Goal: Task Accomplishment & Management: Complete application form

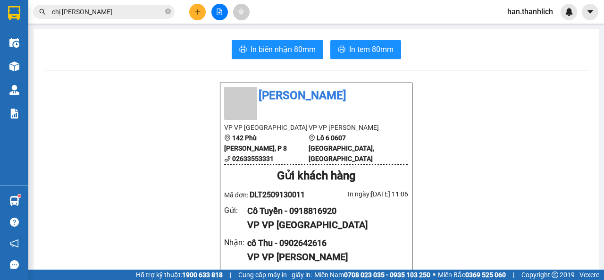
scroll to position [189, 0]
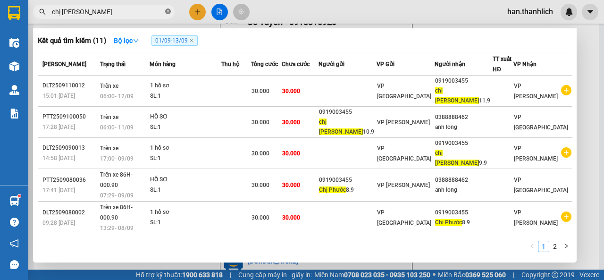
click at [165, 11] on icon "close-circle" at bounding box center [168, 11] width 6 height 6
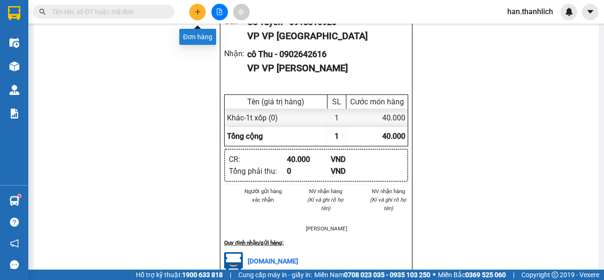
click at [197, 5] on button at bounding box center [197, 12] width 17 height 17
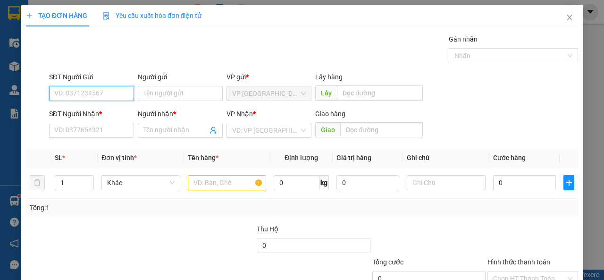
click at [95, 93] on input "SĐT Người Gửi" at bounding box center [91, 93] width 85 height 15
drag, startPoint x: 0, startPoint y: 87, endPoint x: 71, endPoint y: 97, distance: 71.5
drag, startPoint x: 71, startPoint y: 97, endPoint x: 495, endPoint y: 104, distance: 424.0
click at [495, 104] on div "SĐT Người Gửi VD: 0371234567 Người gửi Tên người gửi VP gửi * VP [GEOGRAPHIC_DA…" at bounding box center [313, 88] width 533 height 33
click at [104, 99] on input "SĐT Người Gửi" at bounding box center [91, 93] width 85 height 15
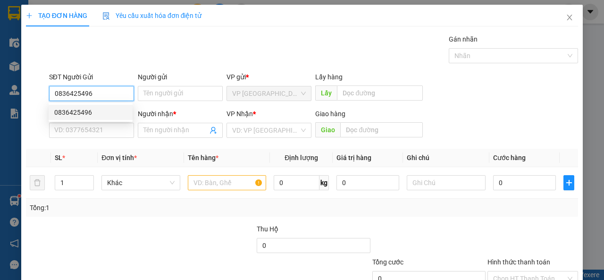
type input "0836425496"
click at [98, 140] on div "SĐT Người Nhận * VD: 0377654321" at bounding box center [91, 125] width 85 height 33
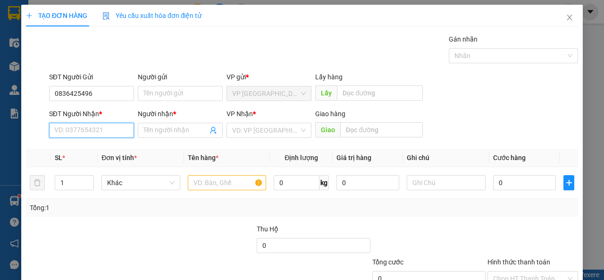
click at [96, 132] on input "SĐT Người Nhận *" at bounding box center [91, 130] width 85 height 15
click at [103, 152] on div "0948282687 - KO TÊN" at bounding box center [90, 149] width 73 height 10
type input "0948282687"
type input "KO TÊN"
type input "PHÚ LONG"
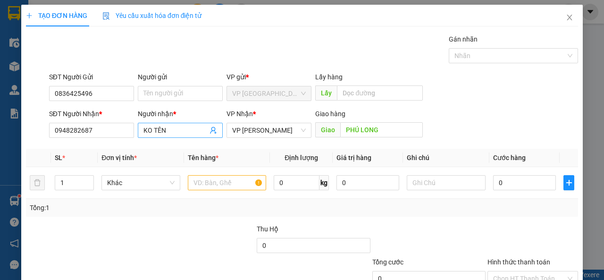
click at [169, 129] on input "KO TÊN" at bounding box center [176, 130] width 64 height 10
drag, startPoint x: 166, startPoint y: 133, endPoint x: 116, endPoint y: 120, distance: 52.2
click at [116, 120] on div "SĐT Người Nhận * 0948282687 Người nhận * KO TÊN VP Nhận * VP [PERSON_NAME] Giao…" at bounding box center [313, 125] width 533 height 33
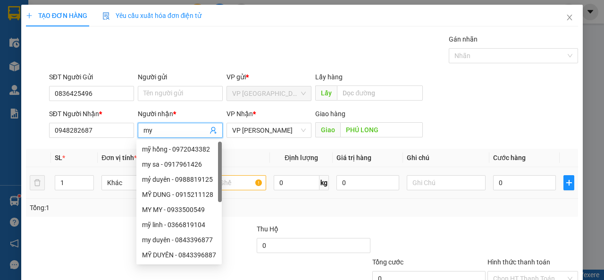
type input "my"
click at [252, 182] on input "text" at bounding box center [227, 182] width 79 height 15
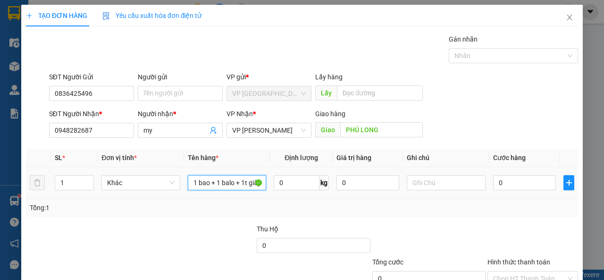
scroll to position [0, 6]
type input "1 bao + 1 balo + 1t giấy"
click at [523, 177] on input "0" at bounding box center [524, 182] width 63 height 15
type input "7"
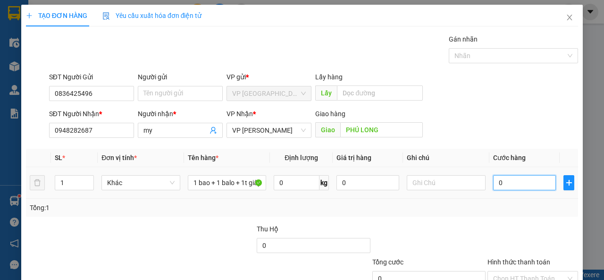
type input "7"
type input "70"
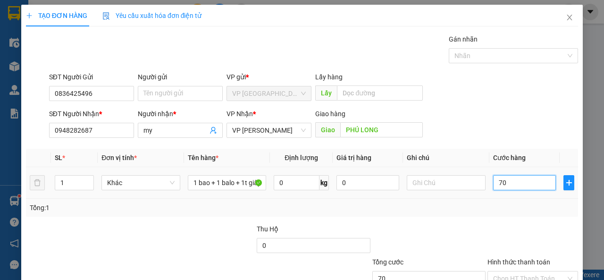
type input "700"
type input "7.000"
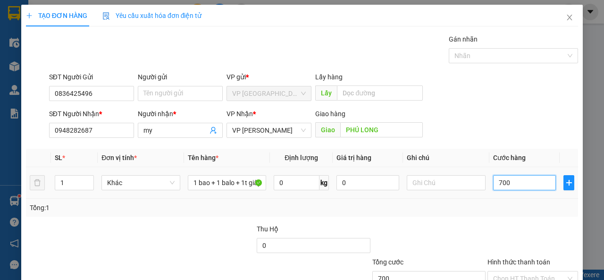
type input "7.000"
type input "70.000"
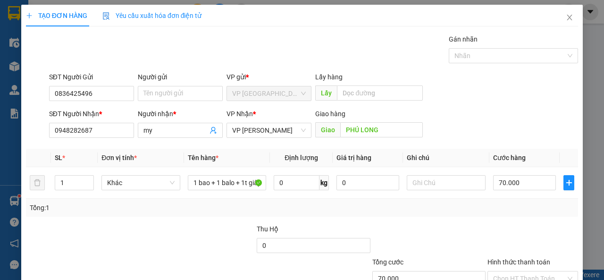
drag, startPoint x: 527, startPoint y: 234, endPoint x: 550, endPoint y: 242, distance: 24.5
click at [527, 235] on div at bounding box center [533, 240] width 93 height 33
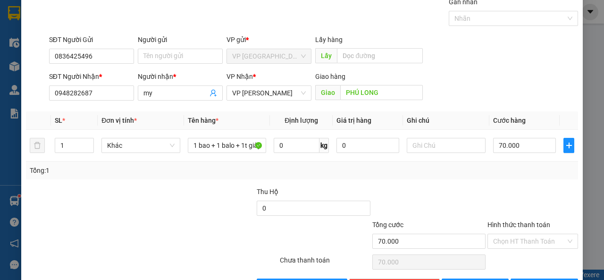
scroll to position [69, 0]
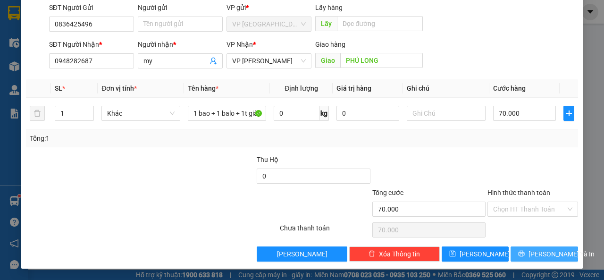
drag, startPoint x: 532, startPoint y: 261, endPoint x: 575, endPoint y: 70, distance: 195.9
click at [575, 70] on div "TẠO ĐƠN HÀNG Yêu cầu xuất hóa đơn điện tử Transit Pickup Surcharge Ids Transit …" at bounding box center [302, 101] width 562 height 333
click at [533, 210] on input "Hình thức thanh toán" at bounding box center [529, 209] width 73 height 14
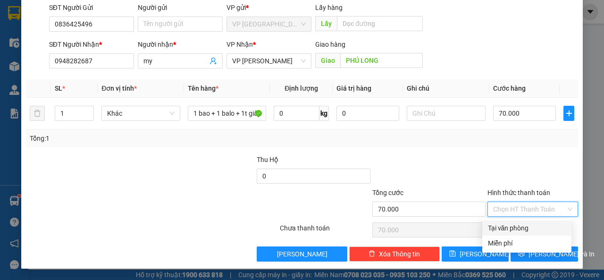
click at [517, 231] on div "Tại văn phòng" at bounding box center [527, 228] width 78 height 10
type input "0"
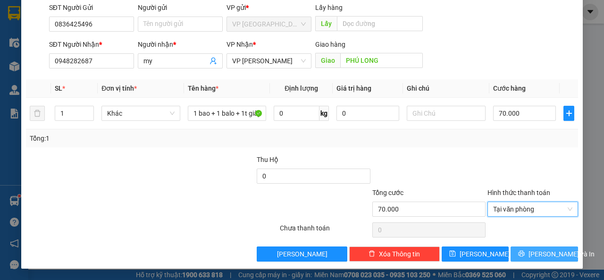
click at [539, 249] on span "[PERSON_NAME] và In" at bounding box center [562, 254] width 66 height 10
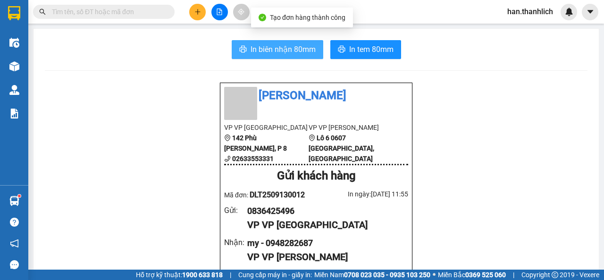
click at [290, 55] on span "In biên nhận 80mm" at bounding box center [283, 49] width 65 height 12
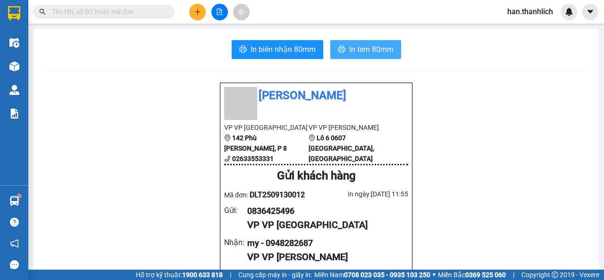
click at [374, 58] on button "In tem 80mm" at bounding box center [365, 49] width 71 height 19
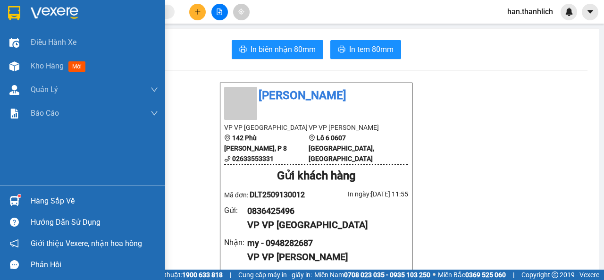
click at [22, 193] on div at bounding box center [14, 201] width 17 height 17
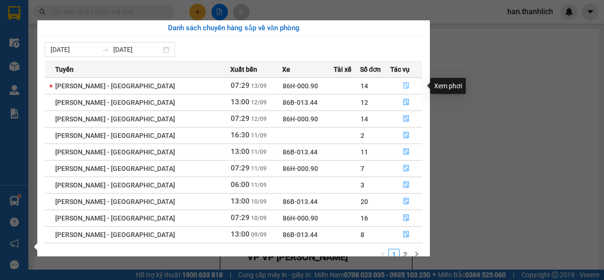
click at [406, 79] on button "button" at bounding box center [406, 85] width 31 height 15
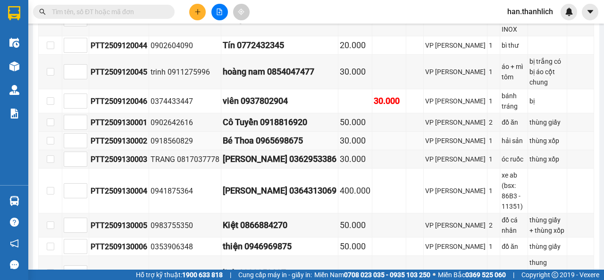
scroll to position [519, 0]
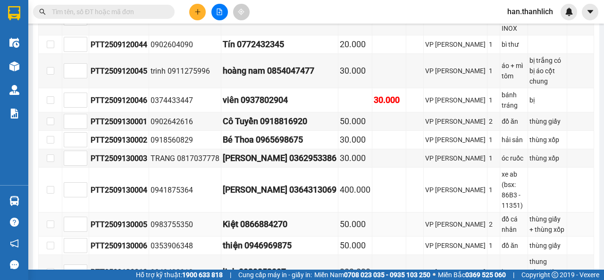
click at [295, 218] on div "Kiệt 0866884270" at bounding box center [280, 224] width 114 height 13
drag, startPoint x: 409, startPoint y: 160, endPoint x: 380, endPoint y: 176, distance: 32.7
click at [407, 212] on tr "PTT2509130005 0983755350 Kiệt 0866884270 50.000 VP [PERSON_NAME] 2 đồ cá nhân t…" at bounding box center [317, 224] width 556 height 24
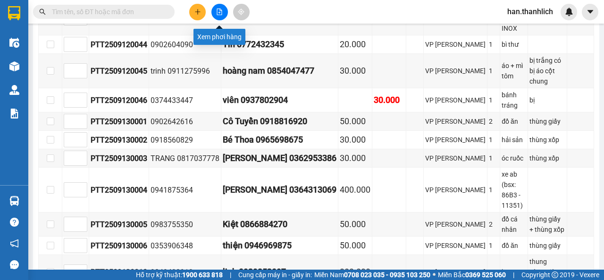
click at [196, 11] on icon "plus" at bounding box center [197, 11] width 7 height 7
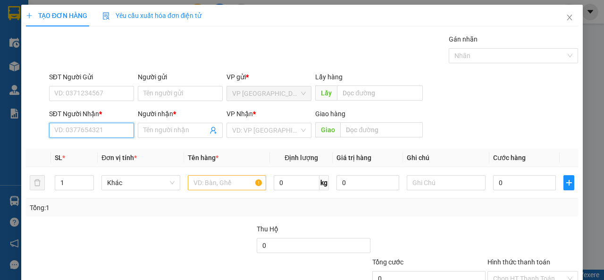
click at [101, 127] on input "SĐT Người Nhận *" at bounding box center [91, 130] width 85 height 15
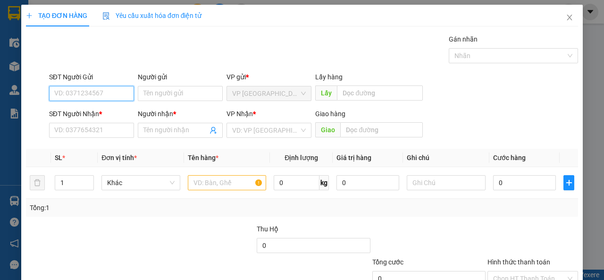
click at [89, 96] on input "SĐT Người Gửi" at bounding box center [91, 93] width 85 height 15
type input "0911671616"
click at [76, 113] on div "0911671616 - CHỊ GIAO" at bounding box center [90, 112] width 73 height 10
type input "CHỊ GIAO"
type input "0909078112"
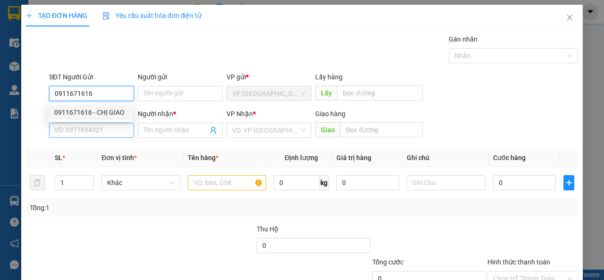
type input "sáng"
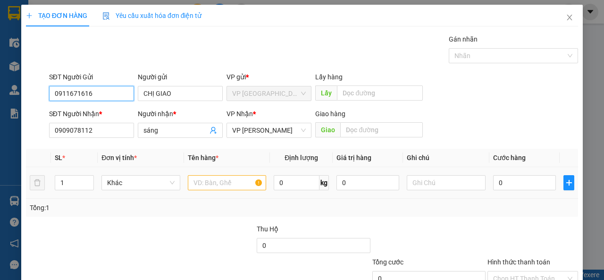
type input "0911671616"
click at [188, 183] on input "text" at bounding box center [227, 182] width 79 height 15
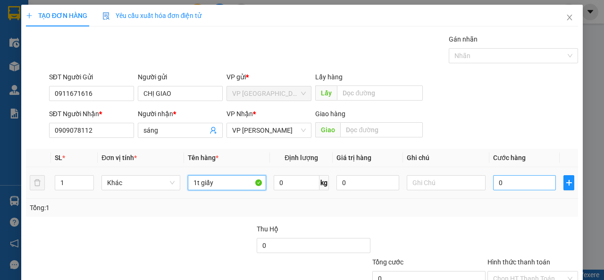
type input "1t giấy"
click at [510, 186] on input "0" at bounding box center [524, 182] width 63 height 15
type input "3"
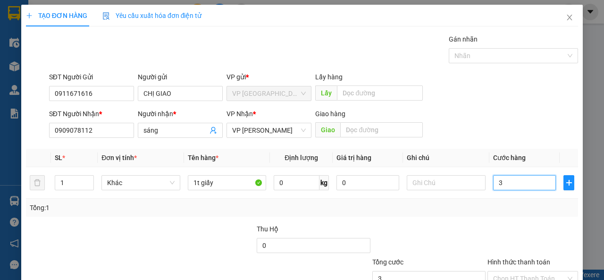
type input "30"
type input "300"
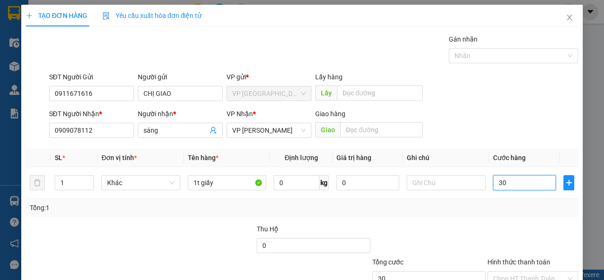
type input "300"
type input "3.000"
type input "30.000"
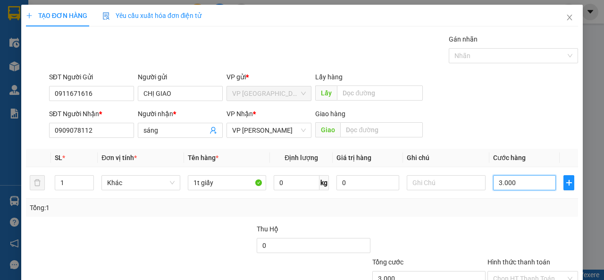
type input "30.000"
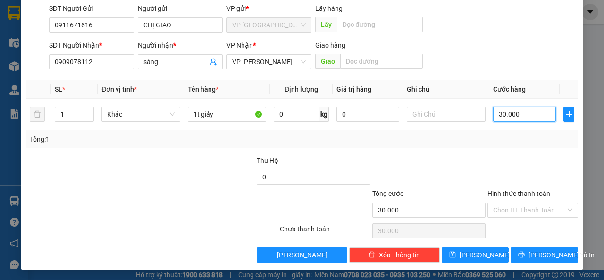
scroll to position [69, 0]
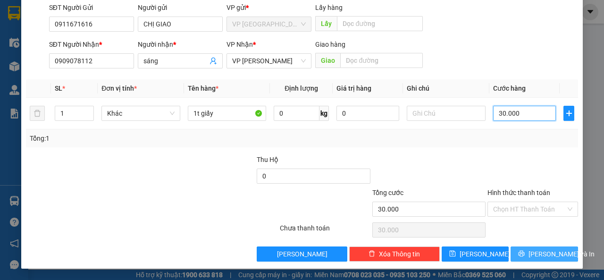
type input "30.000"
click at [543, 250] on span "[PERSON_NAME] và In" at bounding box center [562, 254] width 66 height 10
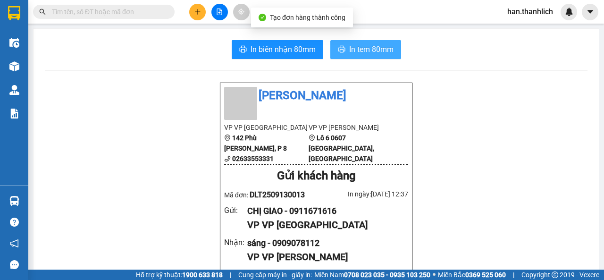
click at [358, 54] on span "In tem 80mm" at bounding box center [371, 49] width 44 height 12
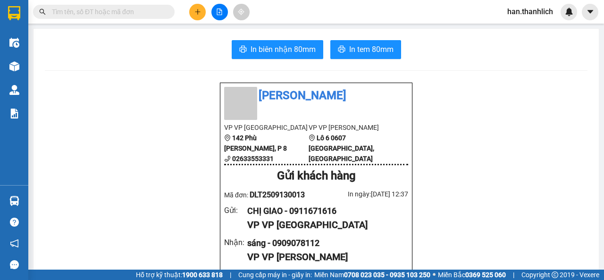
click at [188, 6] on div at bounding box center [219, 12] width 71 height 17
click at [199, 20] on button at bounding box center [197, 12] width 17 height 17
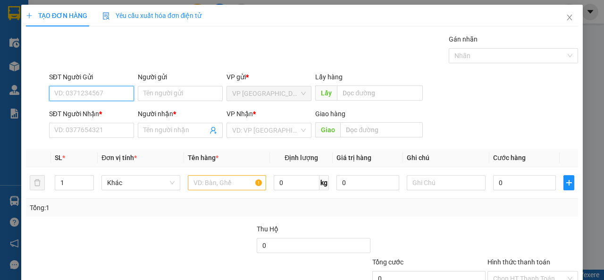
click at [99, 90] on input "SĐT Người Gửi" at bounding box center [91, 93] width 85 height 15
type input "0385241276"
click at [102, 115] on div "0385241276 - PHÁT" at bounding box center [90, 112] width 73 height 10
type input "PHÁT"
type input "0987172044"
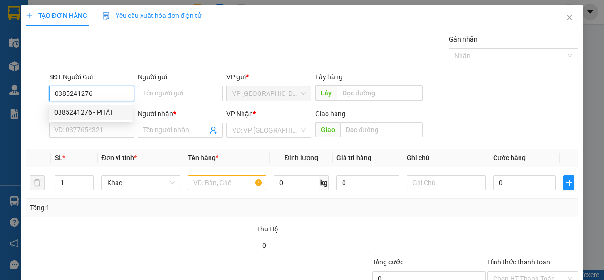
type input "HIỀN"
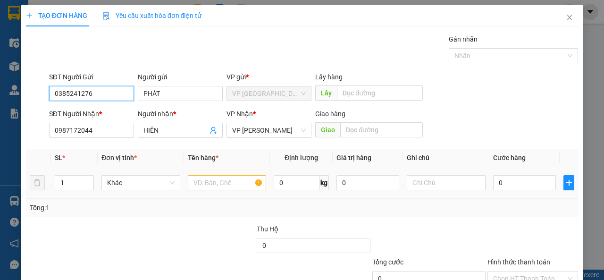
type input "0385241276"
click at [199, 190] on div at bounding box center [227, 182] width 79 height 19
click at [200, 186] on input "text" at bounding box center [227, 182] width 79 height 15
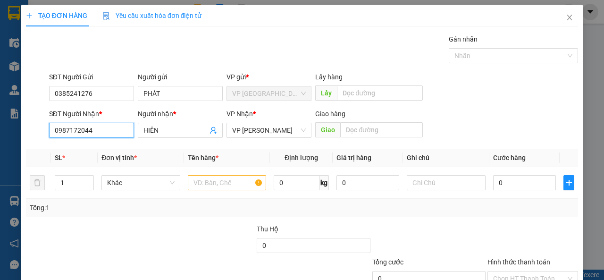
drag, startPoint x: 108, startPoint y: 125, endPoint x: 23, endPoint y: 131, distance: 85.6
click at [23, 131] on div "TẠO ĐƠN HÀNG Yêu cầu xuất hóa đơn điện tử Transit Pickup Surcharge Ids Transit …" at bounding box center [302, 171] width 562 height 333
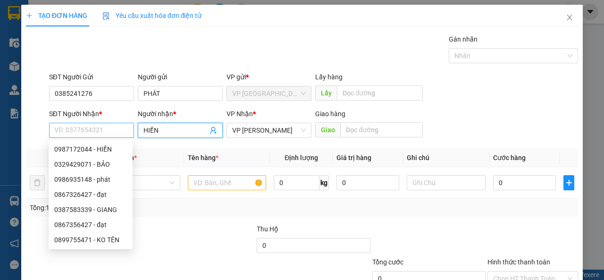
drag, startPoint x: 178, startPoint y: 126, endPoint x: 121, endPoint y: 134, distance: 57.7
click at [121, 134] on div "SĐT Người Nhận * VD: 0377654321 Người nhận * HIỀN HIỀN VP Nhận * VP [PERSON_NAM…" at bounding box center [313, 125] width 533 height 33
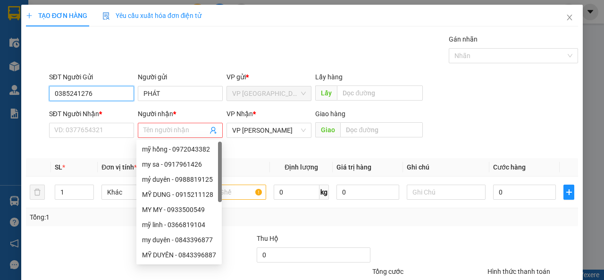
drag, startPoint x: 103, startPoint y: 95, endPoint x: 29, endPoint y: 95, distance: 74.6
click at [29, 95] on div "SĐT Người Gửi 0385241276 0385241276 Người gửi PHÁT VP gửi * VP [GEOGRAPHIC_DATA…" at bounding box center [302, 88] width 554 height 33
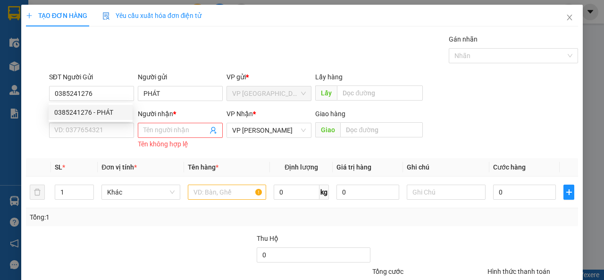
click at [156, 63] on div "Gói vận chuyển * Tiêu chuẩn Gán nhãn Nhãn" at bounding box center [313, 50] width 533 height 33
click at [105, 130] on input "SĐT Người Nhận *" at bounding box center [91, 130] width 85 height 15
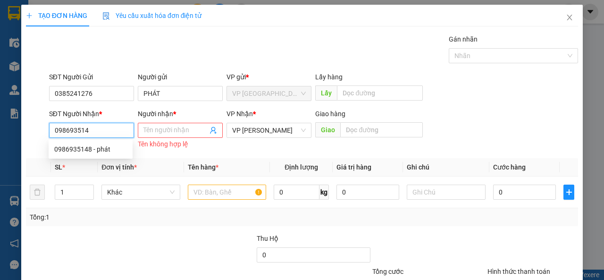
type input "0986935148"
click at [103, 149] on div "0986935148 - phát" at bounding box center [90, 149] width 73 height 10
type input "phát"
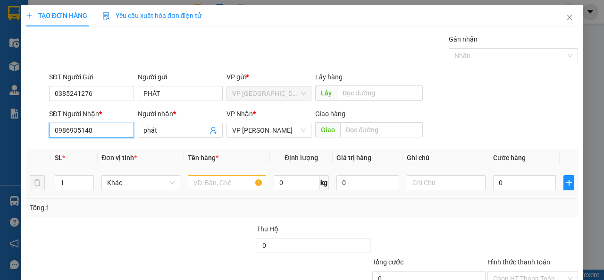
type input "0986935148"
click at [201, 186] on input "text" at bounding box center [227, 182] width 79 height 15
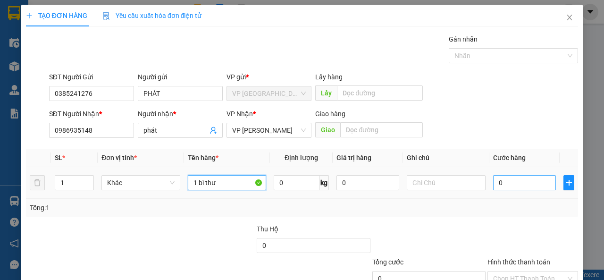
type input "1 bì thư"
click at [524, 185] on input "0" at bounding box center [524, 182] width 63 height 15
type input "2"
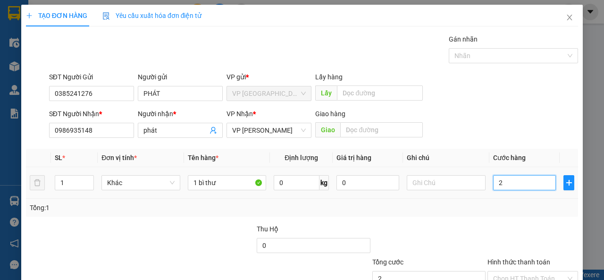
type input "20"
type input "200"
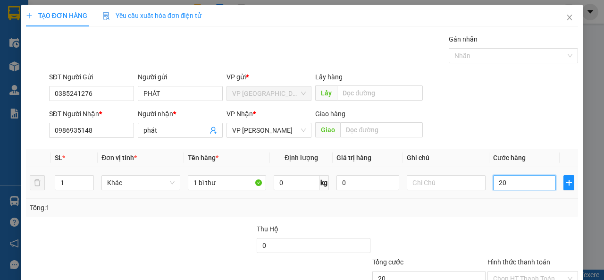
type input "200"
type input "2.000"
type input "20.000"
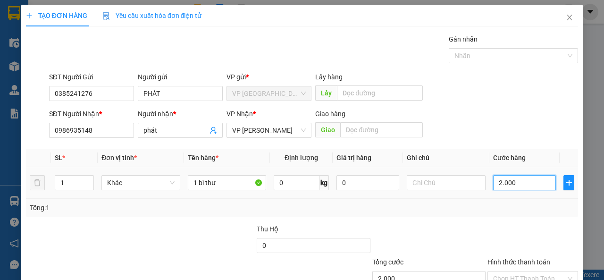
type input "20.000"
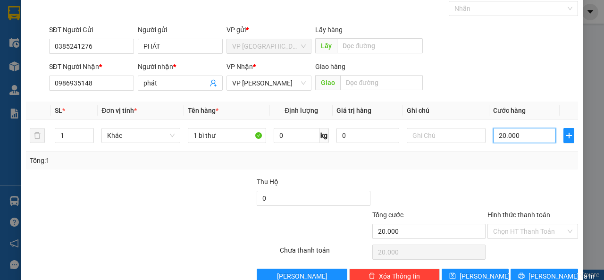
scroll to position [69, 0]
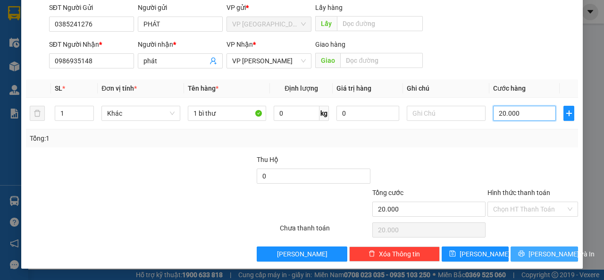
type input "20.000"
click at [541, 252] on span "[PERSON_NAME] và In" at bounding box center [562, 254] width 66 height 10
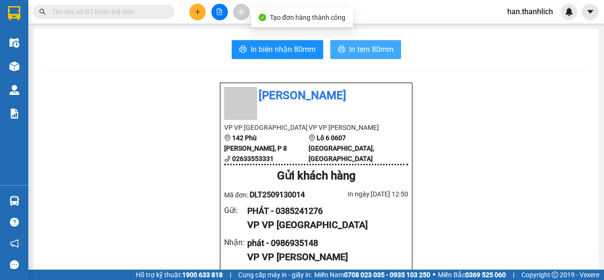
click at [367, 43] on span "In tem 80mm" at bounding box center [371, 49] width 44 height 12
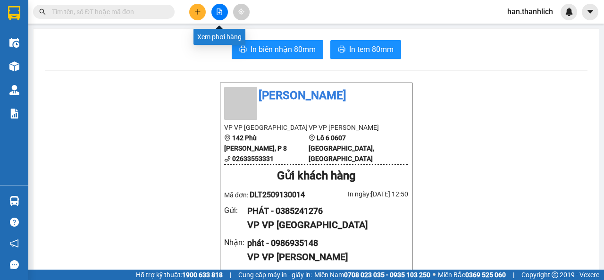
click at [195, 10] on icon "plus" at bounding box center [197, 11] width 7 height 7
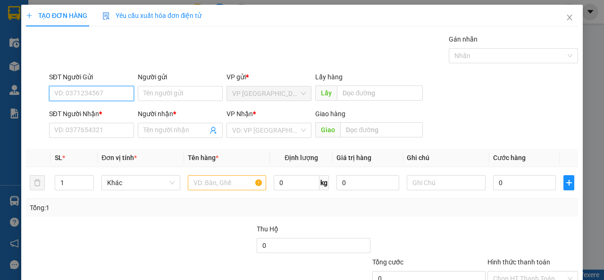
click at [105, 95] on input "SĐT Người Gửi" at bounding box center [91, 93] width 85 height 15
type input "0944127837"
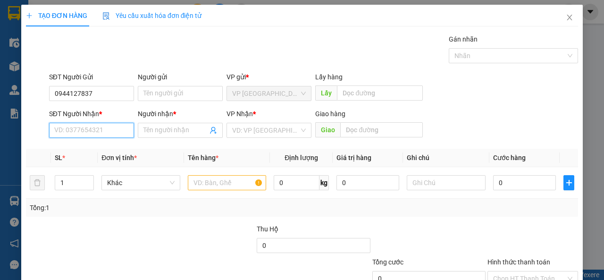
click at [101, 128] on input "SĐT Người Nhận *" at bounding box center [91, 130] width 85 height 15
type input "0942270201"
click at [112, 151] on div "0942270201 - Hân" at bounding box center [90, 149] width 73 height 10
type input "Hân"
type input "0942270201"
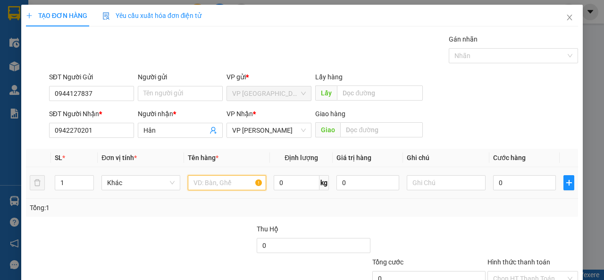
click at [227, 186] on input "text" at bounding box center [227, 182] width 79 height 15
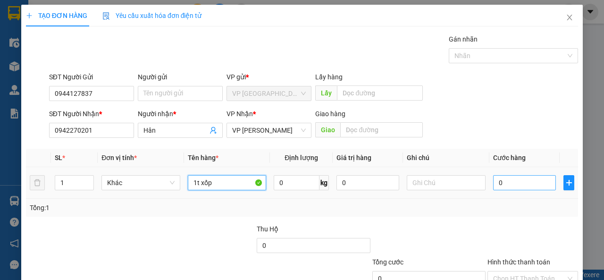
type input "1t xốp"
click at [528, 182] on input "0" at bounding box center [524, 182] width 63 height 15
type input "3"
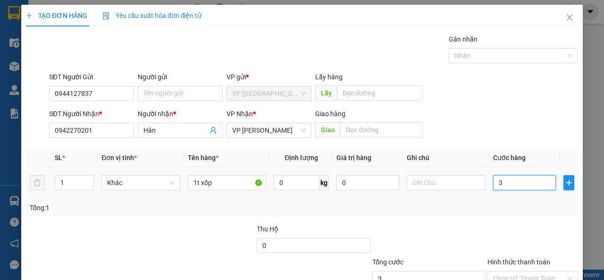
type input "30"
type input "300"
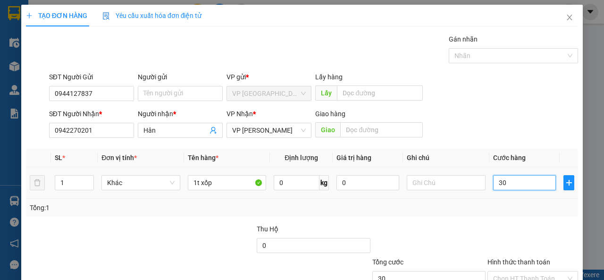
type input "300"
type input "3.000"
type input "30.000"
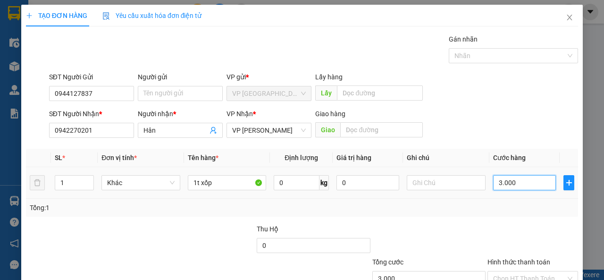
type input "30.000"
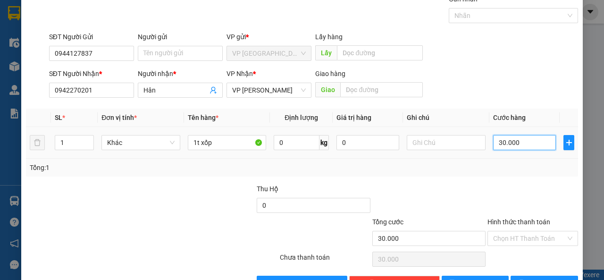
scroll to position [69, 0]
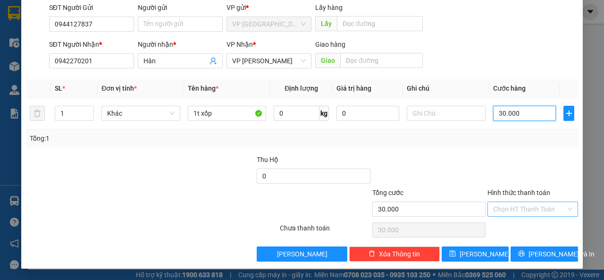
type input "30.000"
click at [528, 207] on input "Hình thức thanh toán" at bounding box center [529, 209] width 73 height 14
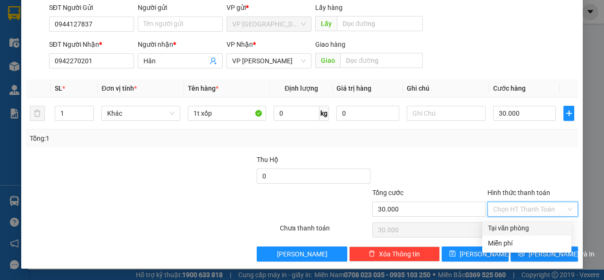
click at [531, 225] on div "Tại văn phòng" at bounding box center [527, 228] width 78 height 10
type input "0"
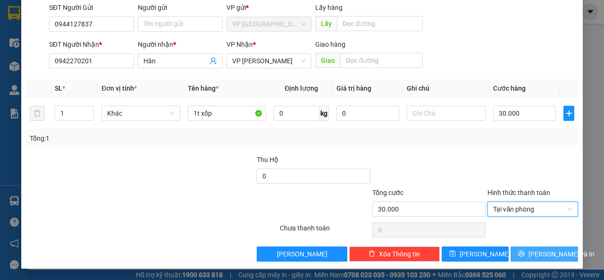
click at [546, 256] on span "[PERSON_NAME] và In" at bounding box center [562, 254] width 66 height 10
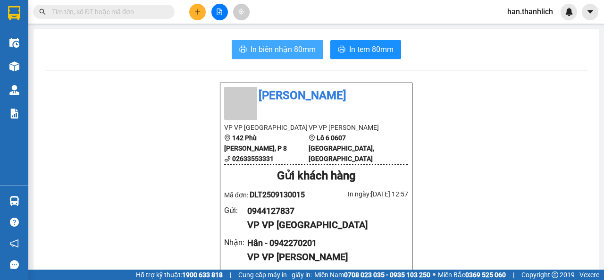
click at [279, 42] on button "In biên nhận 80mm" at bounding box center [278, 49] width 92 height 19
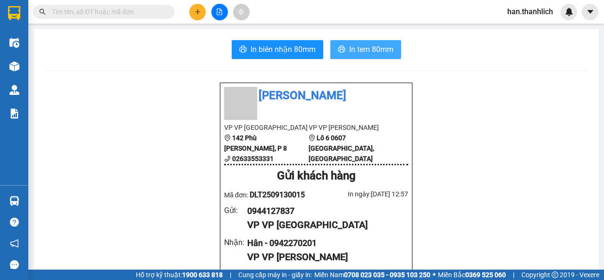
click at [366, 52] on span "In tem 80mm" at bounding box center [371, 49] width 44 height 12
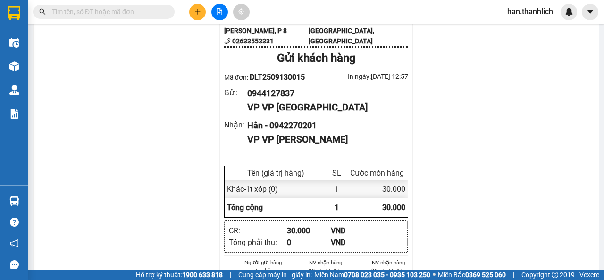
scroll to position [142, 0]
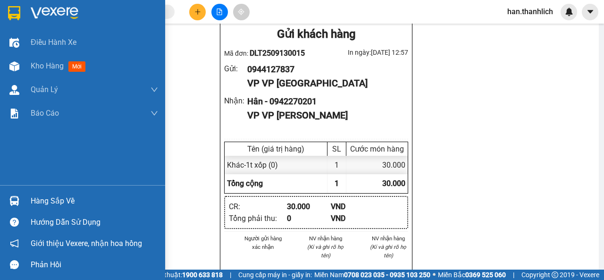
click at [60, 193] on div "Hàng sắp về" at bounding box center [82, 200] width 165 height 21
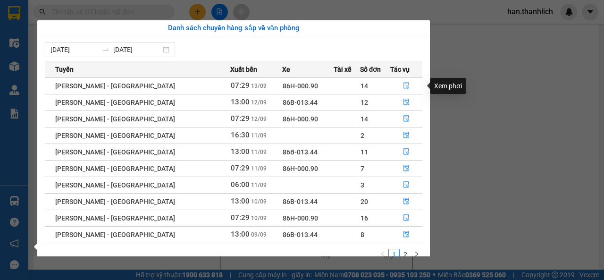
click at [404, 88] on icon "file-done" at bounding box center [407, 86] width 6 height 7
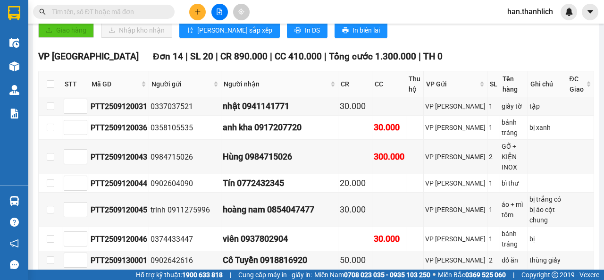
scroll to position [401, 0]
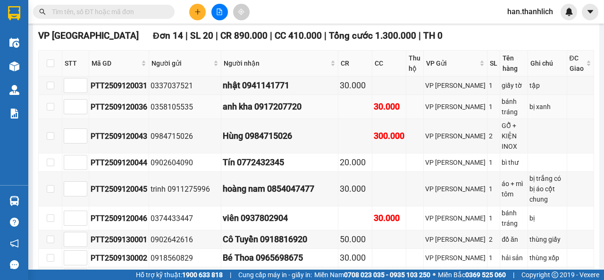
click at [310, 100] on div "anh kha 0917207720" at bounding box center [280, 106] width 114 height 13
drag, startPoint x: 293, startPoint y: 115, endPoint x: 245, endPoint y: 118, distance: 47.3
click at [245, 129] on div "Hùng 0984715026" at bounding box center [280, 135] width 114 height 13
copy div "0984715026"
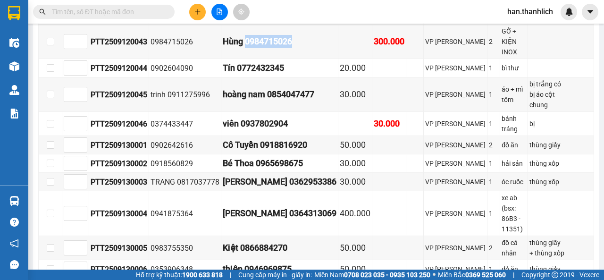
scroll to position [543, 0]
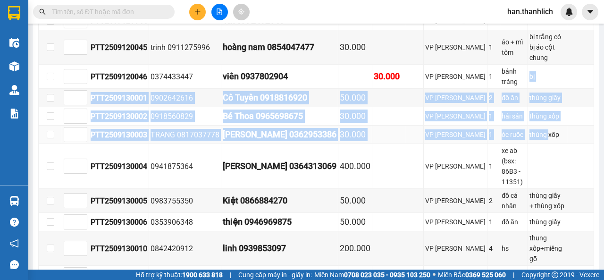
click at [528, 92] on tbody "PTT2509120031 0337037521 nhật 0941141771 30.000 VP Phan Thiết 1 giấy tờ tập PTT…" at bounding box center [317, 109] width 556 height 349
click at [530, 129] on div "thùng xốp" at bounding box center [547, 134] width 35 height 10
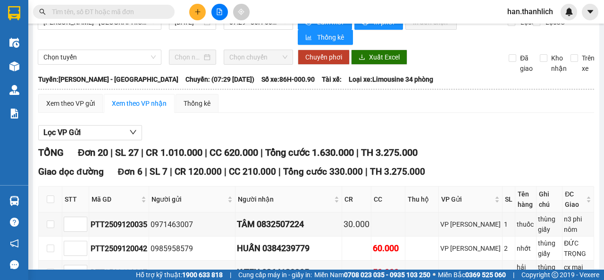
scroll to position [0, 0]
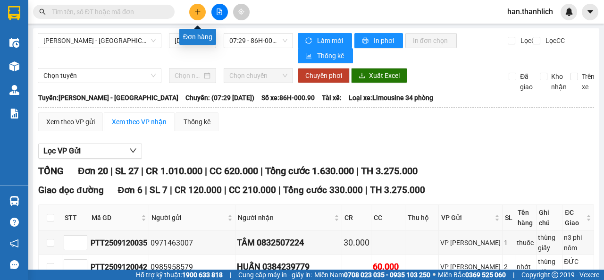
click at [191, 14] on button at bounding box center [197, 12] width 17 height 17
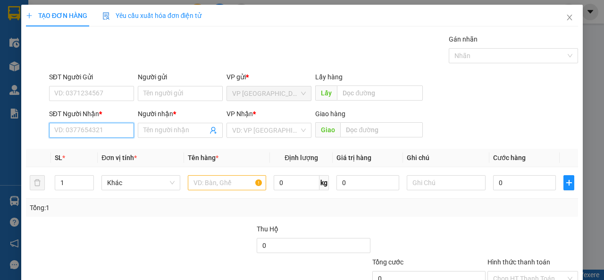
drag, startPoint x: 93, startPoint y: 133, endPoint x: 92, endPoint y: 126, distance: 7.6
click at [93, 131] on input "SĐT Người Nhận *" at bounding box center [91, 130] width 85 height 15
type input "0334102794"
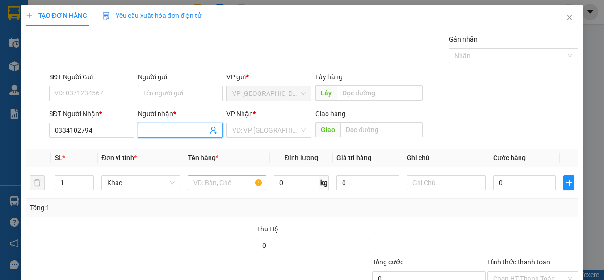
click at [157, 135] on input "Người nhận *" at bounding box center [176, 130] width 64 height 10
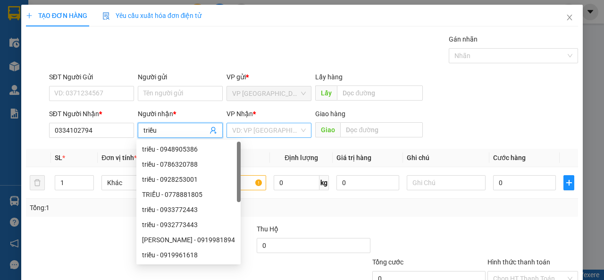
type input "triều"
click at [264, 129] on input "search" at bounding box center [265, 130] width 67 height 14
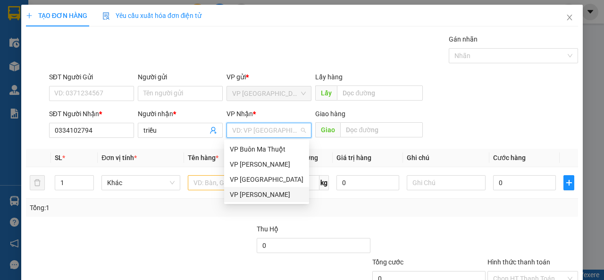
click at [273, 194] on div "VP [PERSON_NAME]" at bounding box center [267, 194] width 74 height 10
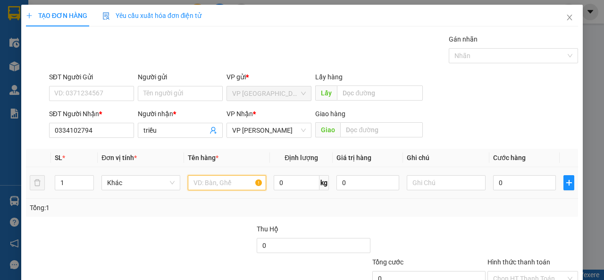
click at [210, 185] on input "text" at bounding box center [227, 182] width 79 height 15
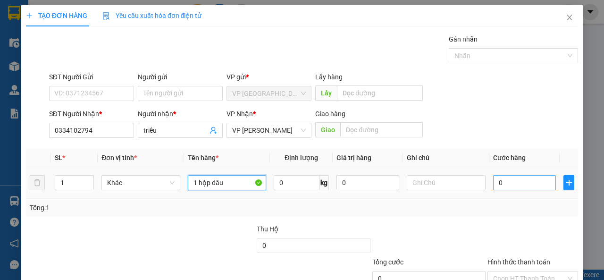
type input "1 hộp dâu"
click at [542, 185] on input "0" at bounding box center [524, 182] width 63 height 15
type input "3"
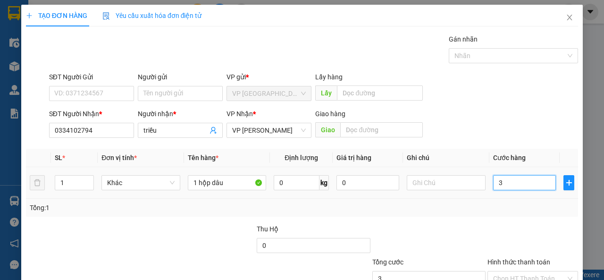
type input "30"
type input "300"
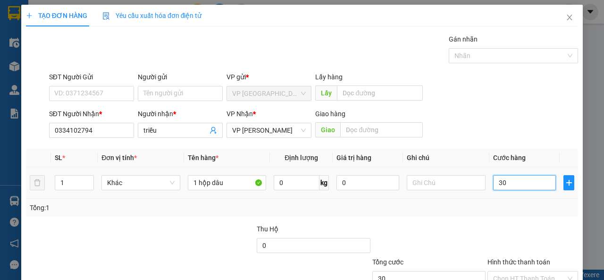
type input "300"
type input "3.000"
type input "30.000"
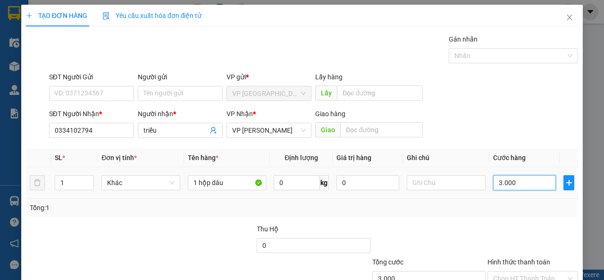
type input "30.000"
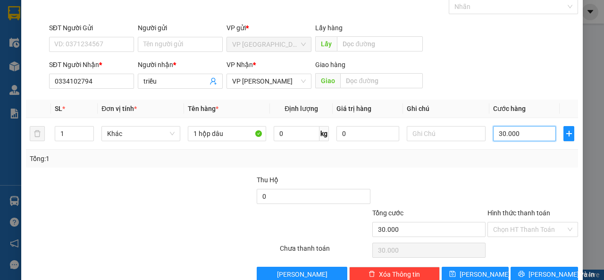
scroll to position [69, 0]
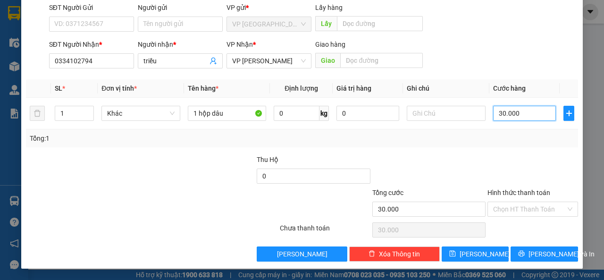
type input "30.000"
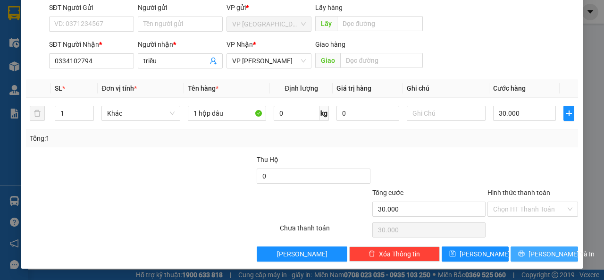
click at [525, 248] on button "[PERSON_NAME] và In" at bounding box center [545, 253] width 68 height 15
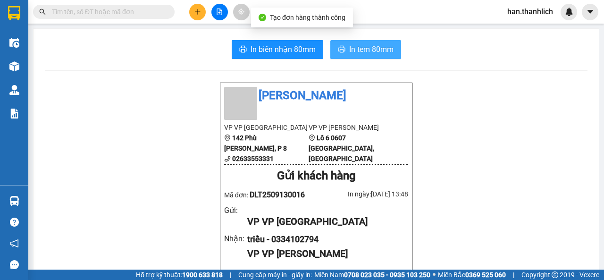
click at [350, 49] on span "In tem 80mm" at bounding box center [371, 49] width 44 height 12
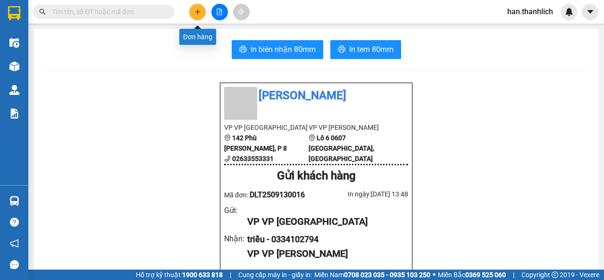
click at [195, 8] on icon "plus" at bounding box center [197, 11] width 7 height 7
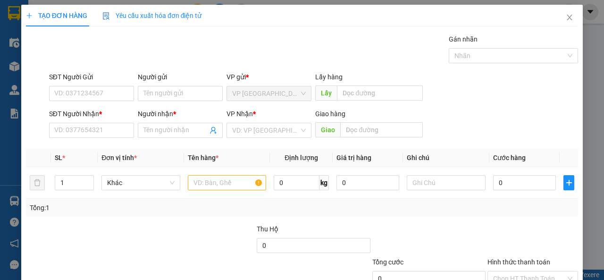
click at [87, 140] on div "SĐT Người Nhận * VD: 0377654321" at bounding box center [91, 125] width 85 height 33
click at [95, 127] on input "SĐT Người Nhận *" at bounding box center [91, 130] width 85 height 15
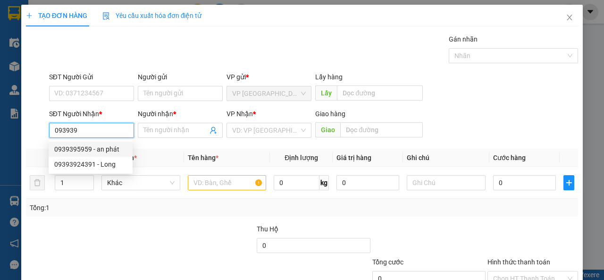
click at [96, 146] on div "0939395959 - an phát" at bounding box center [91, 149] width 84 height 15
type input "0939395959"
type input "an phát"
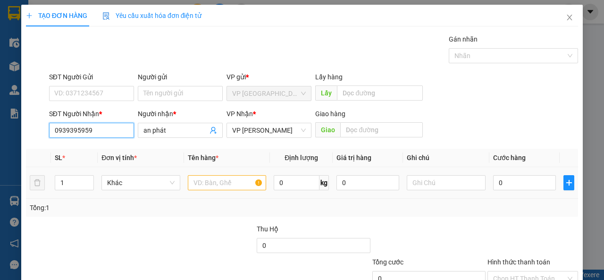
type input "0939395959"
click at [245, 180] on input "text" at bounding box center [227, 182] width 79 height 15
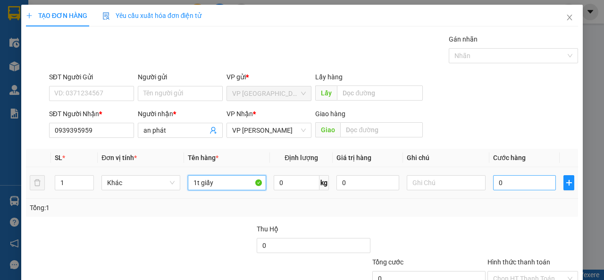
type input "1t giấy"
click at [514, 176] on input "0" at bounding box center [524, 182] width 63 height 15
type input "5"
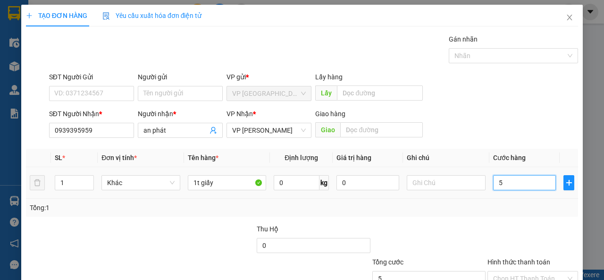
type input "50"
type input "500"
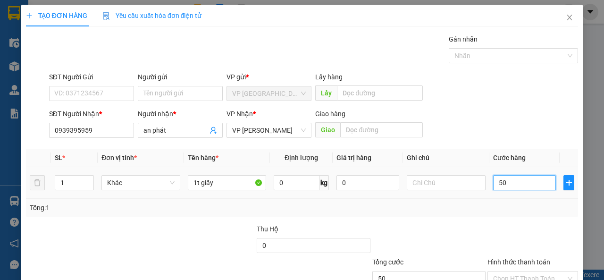
type input "500"
type input "5.000"
type input "50.000"
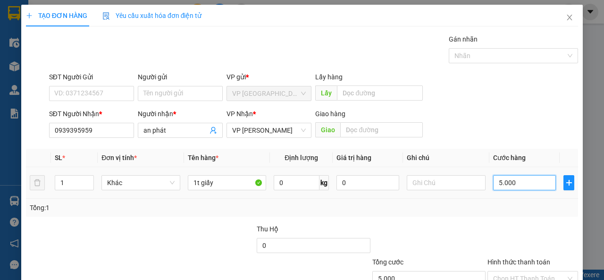
type input "50.000"
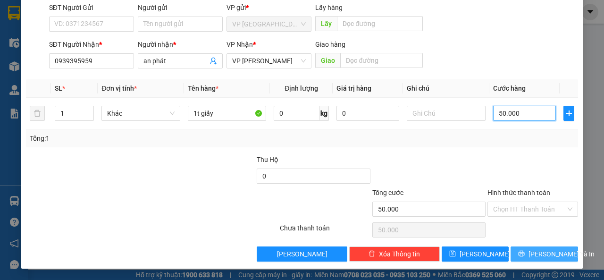
type input "50.000"
drag, startPoint x: 521, startPoint y: 256, endPoint x: 602, endPoint y: 241, distance: 83.0
click at [521, 256] on icon "printer" at bounding box center [521, 253] width 7 height 7
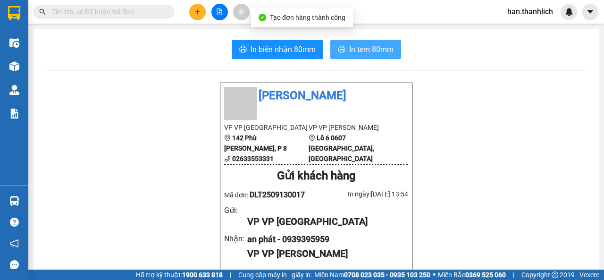
click at [380, 57] on button "In tem 80mm" at bounding box center [365, 49] width 71 height 19
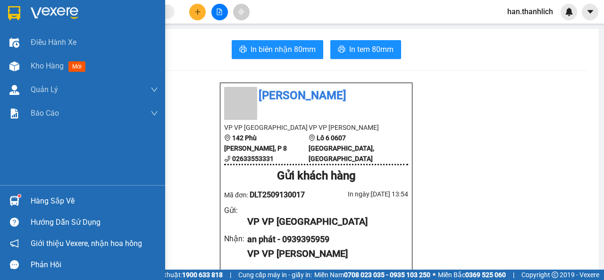
click at [27, 201] on div "Hàng sắp về" at bounding box center [82, 200] width 165 height 21
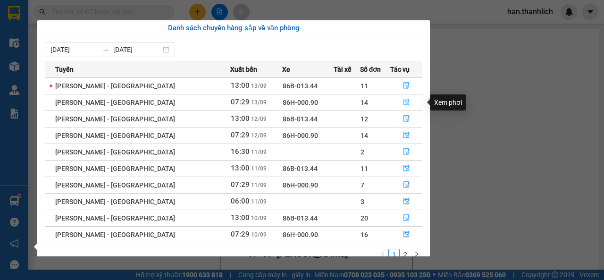
click at [396, 101] on button "button" at bounding box center [406, 102] width 31 height 15
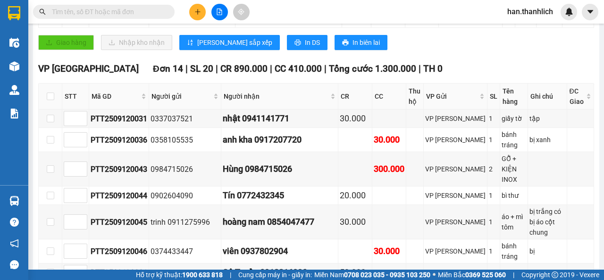
scroll to position [354, 0]
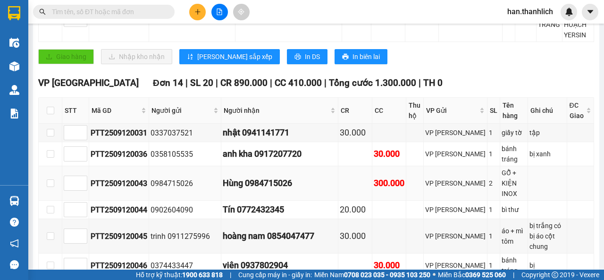
click at [276, 177] on div "Hùng 0984715026" at bounding box center [280, 183] width 114 height 13
click at [304, 177] on div "Hùng 0984715026" at bounding box center [280, 183] width 114 height 13
drag, startPoint x: 294, startPoint y: 158, endPoint x: 273, endPoint y: 161, distance: 20.6
click at [261, 177] on div "Hùng 0984715026" at bounding box center [280, 183] width 114 height 13
click at [201, 13] on button at bounding box center [197, 12] width 17 height 17
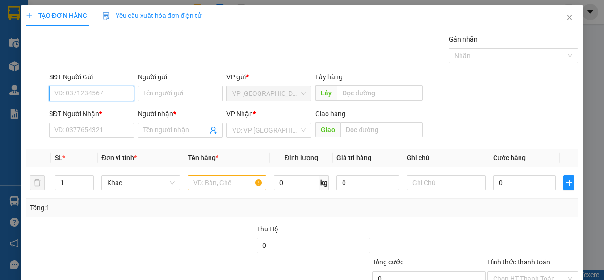
click at [116, 96] on input "SĐT Người Gửi" at bounding box center [91, 93] width 85 height 15
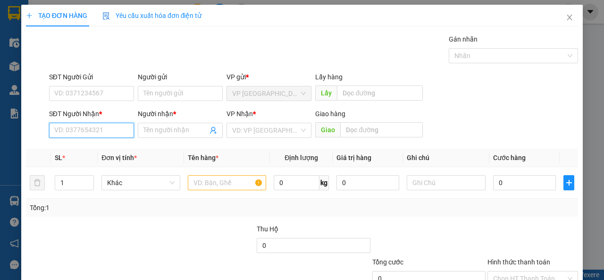
click at [120, 132] on input "SĐT Người Nhận *" at bounding box center [91, 130] width 85 height 15
click at [61, 130] on input "098107137" at bounding box center [91, 130] width 85 height 15
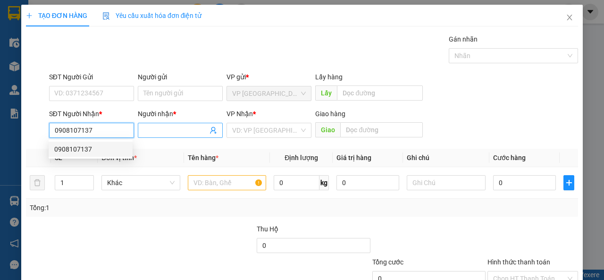
type input "0908107137"
click at [160, 130] on input "Người nhận *" at bounding box center [176, 130] width 64 height 10
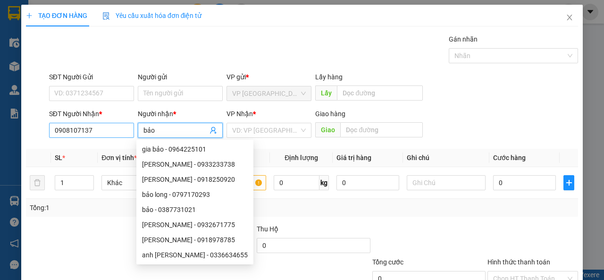
type input "bảo"
drag, startPoint x: 103, startPoint y: 129, endPoint x: 6, endPoint y: 131, distance: 97.3
click at [6, 131] on div "TẠO ĐƠN HÀNG Yêu cầu xuất hóa đơn điện tử Transit Pickup Surcharge Ids Transit …" at bounding box center [302, 140] width 604 height 280
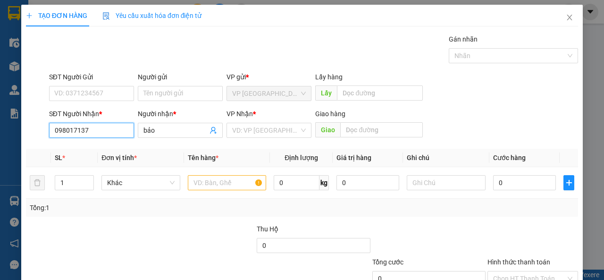
drag, startPoint x: 70, startPoint y: 133, endPoint x: 230, endPoint y: 144, distance: 160.9
click at [70, 133] on input "098017137" at bounding box center [91, 130] width 85 height 15
click at [64, 128] on input "098017137" at bounding box center [91, 130] width 85 height 15
click at [59, 129] on input "098017137" at bounding box center [91, 130] width 85 height 15
click at [61, 133] on input "098017137" at bounding box center [91, 130] width 85 height 15
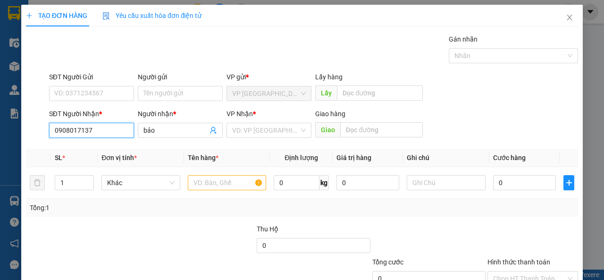
click at [92, 128] on input "0908017137" at bounding box center [91, 130] width 85 height 15
type input "0908017137"
click at [170, 129] on input "bảo" at bounding box center [176, 130] width 64 height 10
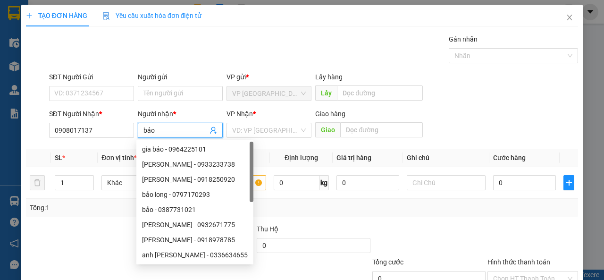
drag, startPoint x: 170, startPoint y: 129, endPoint x: 97, endPoint y: 122, distance: 73.9
click at [97, 122] on div "SĐT Người Nhận * 0908017137 Người nhận * bảo VP Nhận * VD: VP [GEOGRAPHIC_DATA]…" at bounding box center [313, 125] width 533 height 33
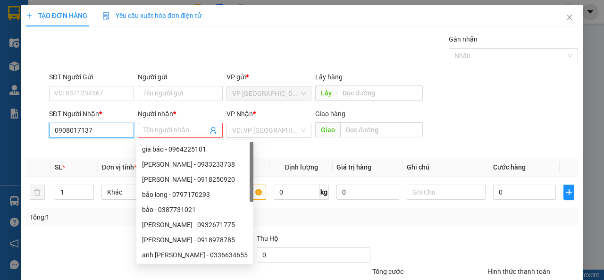
drag, startPoint x: 95, startPoint y: 136, endPoint x: 39, endPoint y: 144, distance: 56.8
click at [39, 144] on div "SĐT Người Nhận * 0908017137 0908017137 Người nhận * Tên người nhận Tên không hợ…" at bounding box center [302, 130] width 554 height 42
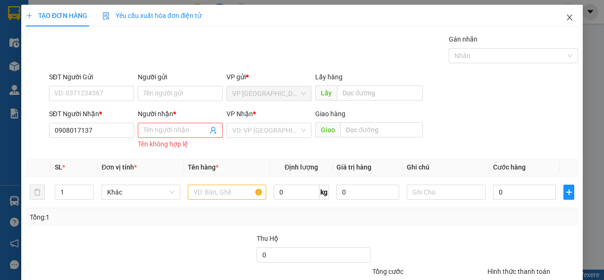
click at [566, 19] on icon "close" at bounding box center [570, 18] width 8 height 8
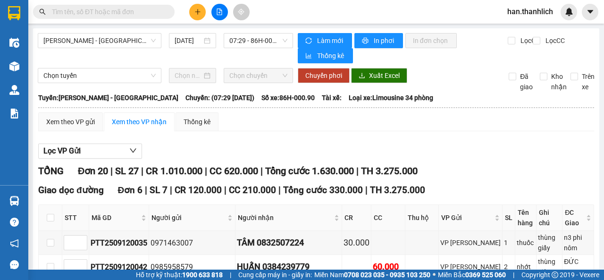
click at [108, 10] on input "text" at bounding box center [107, 12] width 111 height 10
paste input "0908017137"
type input "0908017137"
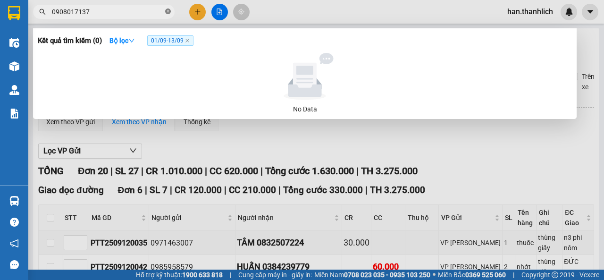
click at [168, 11] on icon "close-circle" at bounding box center [168, 11] width 6 height 6
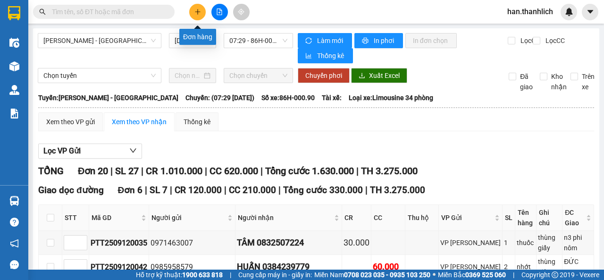
click at [193, 16] on button at bounding box center [197, 12] width 17 height 17
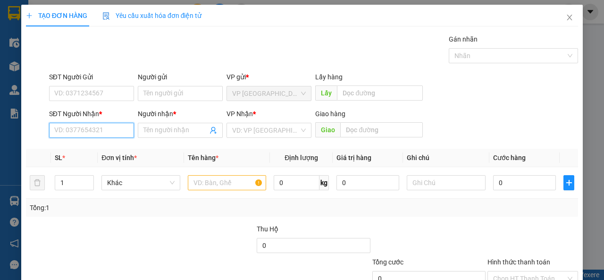
click at [97, 129] on input "SĐT Người Nhận *" at bounding box center [91, 130] width 85 height 15
paste input "0908017137"
drag, startPoint x: 100, startPoint y: 129, endPoint x: 0, endPoint y: 118, distance: 100.7
click at [13, 125] on div "TẠO ĐƠN HÀNG Yêu cầu xuất hóa đơn điện tử Transit Pickup Surcharge Ids Transit …" at bounding box center [302, 140] width 604 height 280
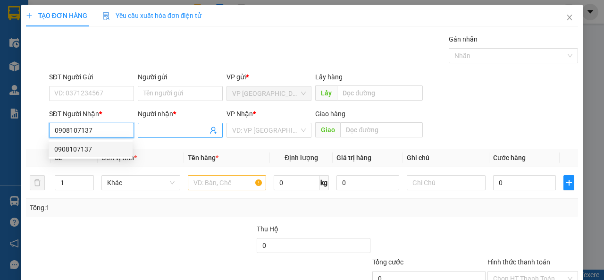
type input "0908107137"
click at [177, 130] on input "Người nhận *" at bounding box center [176, 130] width 64 height 10
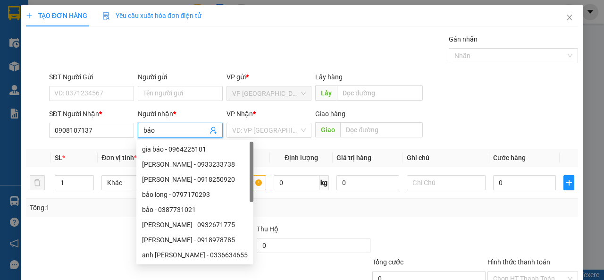
type input "bảo"
click at [259, 142] on div "Transit Pickup Surcharge Ids Transit Deliver Surcharge Ids Transit Deliver Surc…" at bounding box center [302, 182] width 552 height 297
click at [267, 132] on input "search" at bounding box center [265, 130] width 67 height 14
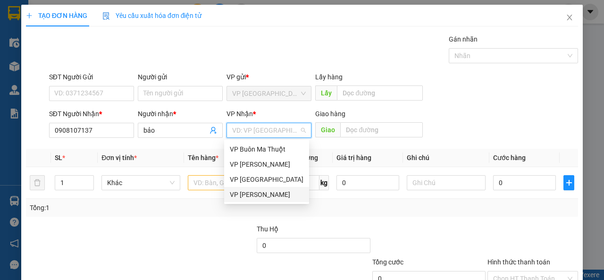
click at [252, 194] on div "VP [PERSON_NAME]" at bounding box center [267, 194] width 74 height 10
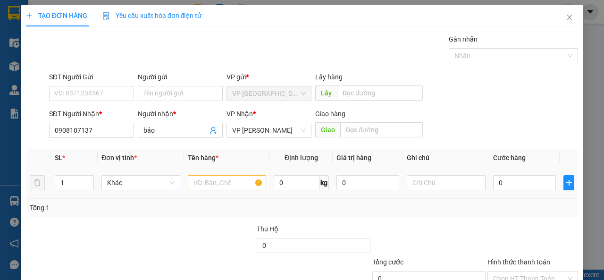
click at [184, 185] on td at bounding box center [227, 183] width 86 height 32
drag, startPoint x: 203, startPoint y: 177, endPoint x: 186, endPoint y: 180, distance: 17.2
click at [203, 177] on input "text" at bounding box center [227, 182] width 79 height 15
type input "1t xốp"
click at [497, 180] on input "0" at bounding box center [524, 182] width 63 height 15
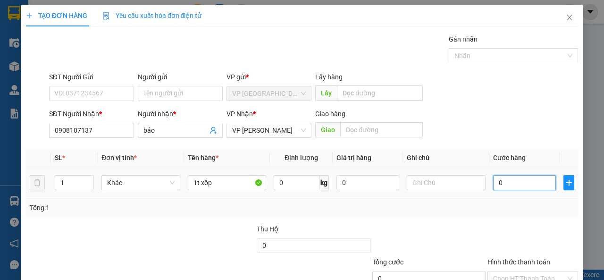
type input "3"
type input "30"
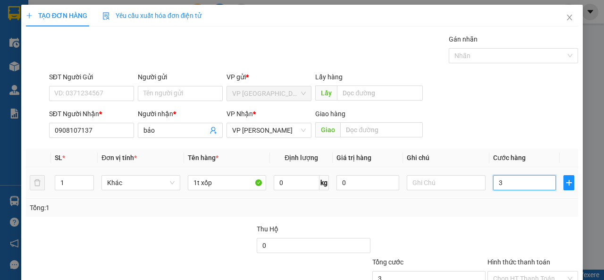
type input "30"
type input "300"
type input "3.000"
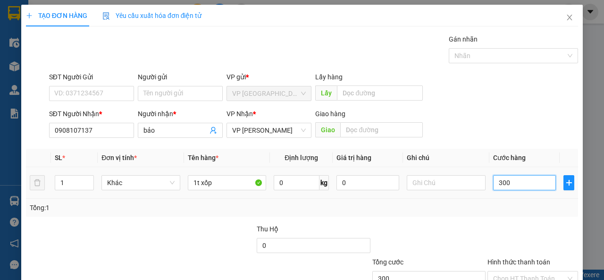
type input "3.000"
type input "30.000"
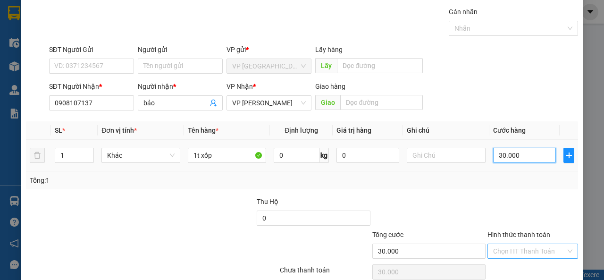
scroll to position [69, 0]
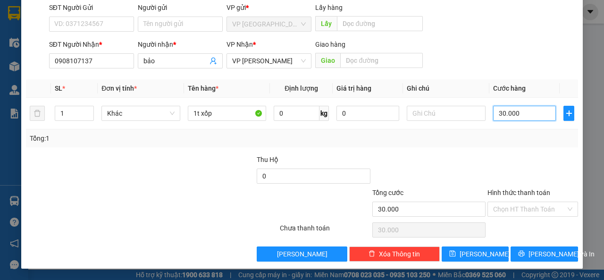
type input "30.000"
click at [534, 178] on div at bounding box center [533, 170] width 93 height 33
click at [514, 210] on input "Hình thức thanh toán" at bounding box center [529, 209] width 73 height 14
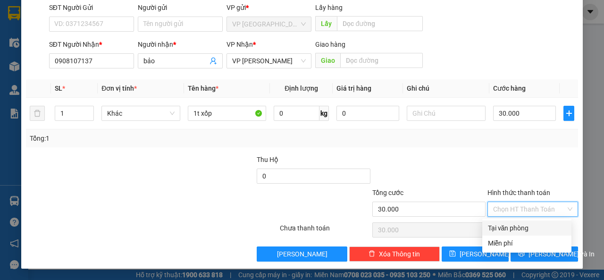
click at [514, 227] on div "Tại văn phòng" at bounding box center [527, 228] width 78 height 10
type input "0"
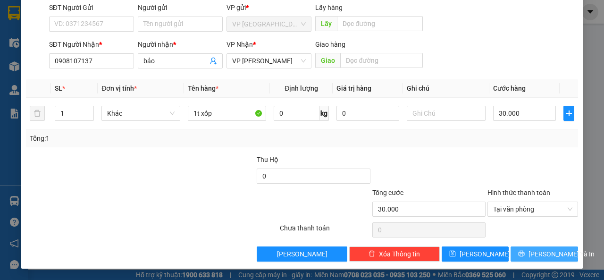
click at [525, 253] on icon "printer" at bounding box center [521, 253] width 7 height 7
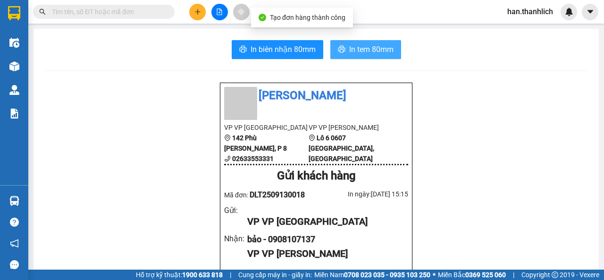
click at [349, 51] on span "In tem 80mm" at bounding box center [371, 49] width 44 height 12
